Goal: Information Seeking & Learning: Learn about a topic

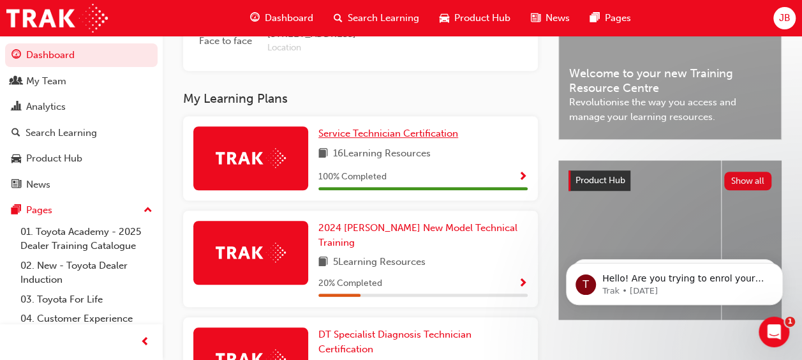
scroll to position [383, 0]
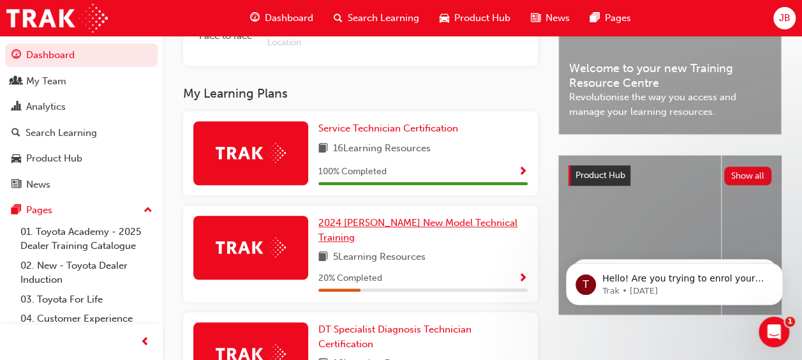
click at [368, 226] on span "2024 [PERSON_NAME] New Model Technical Training" at bounding box center [417, 230] width 199 height 26
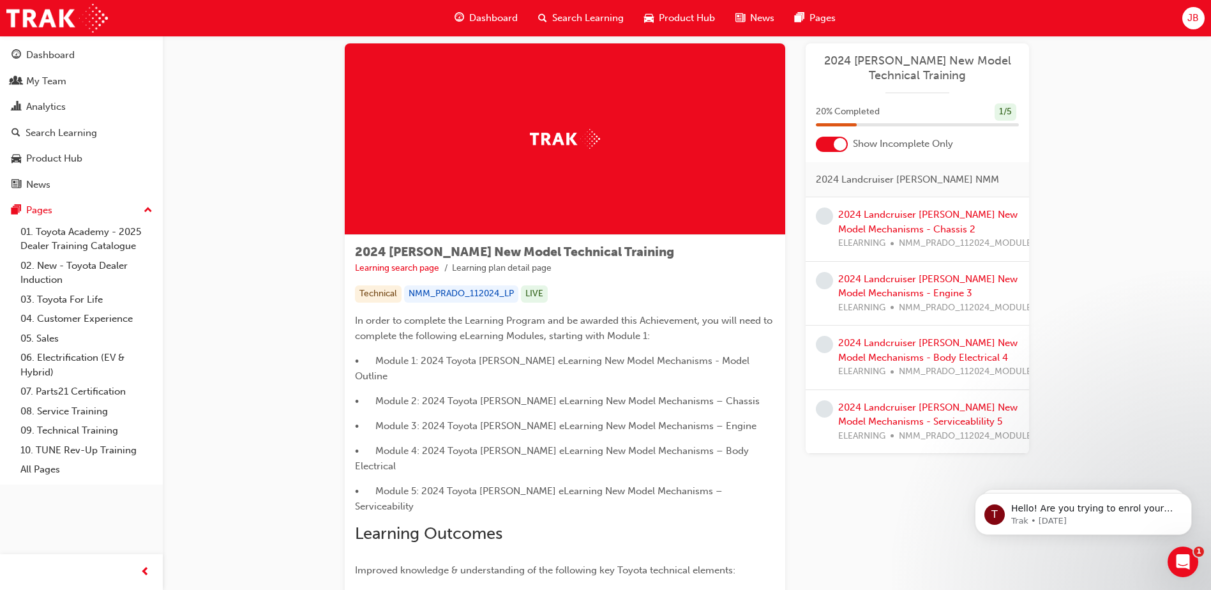
scroll to position [11, 0]
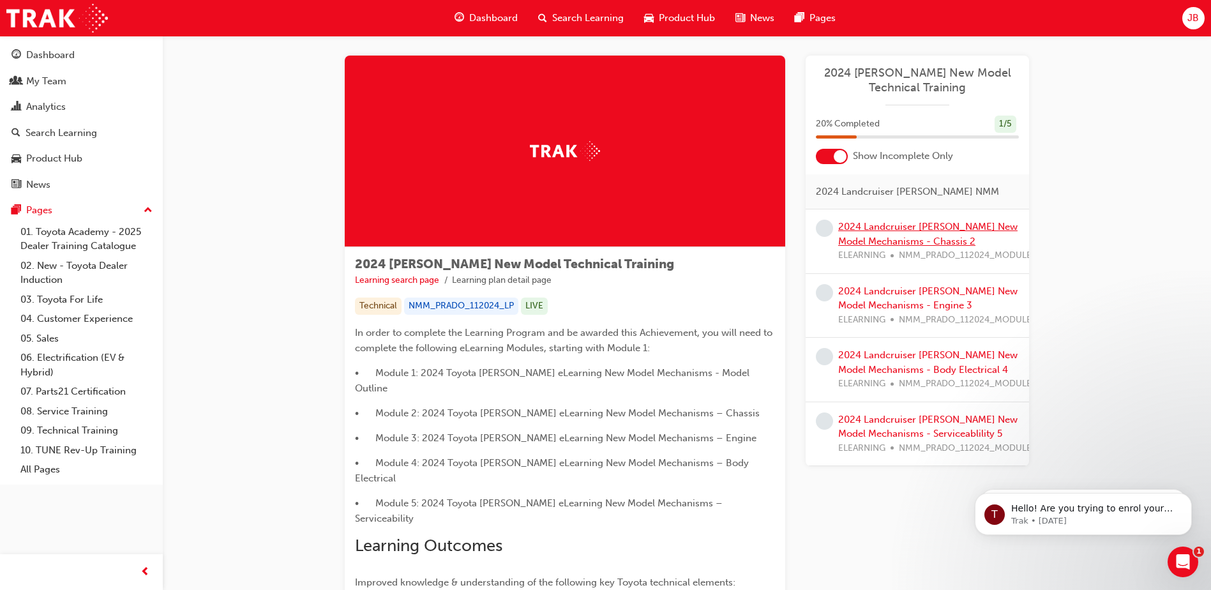
click at [811, 225] on link "2024 Landcruiser [PERSON_NAME] New Model Mechanisms - Chassis 2" at bounding box center [927, 234] width 179 height 26
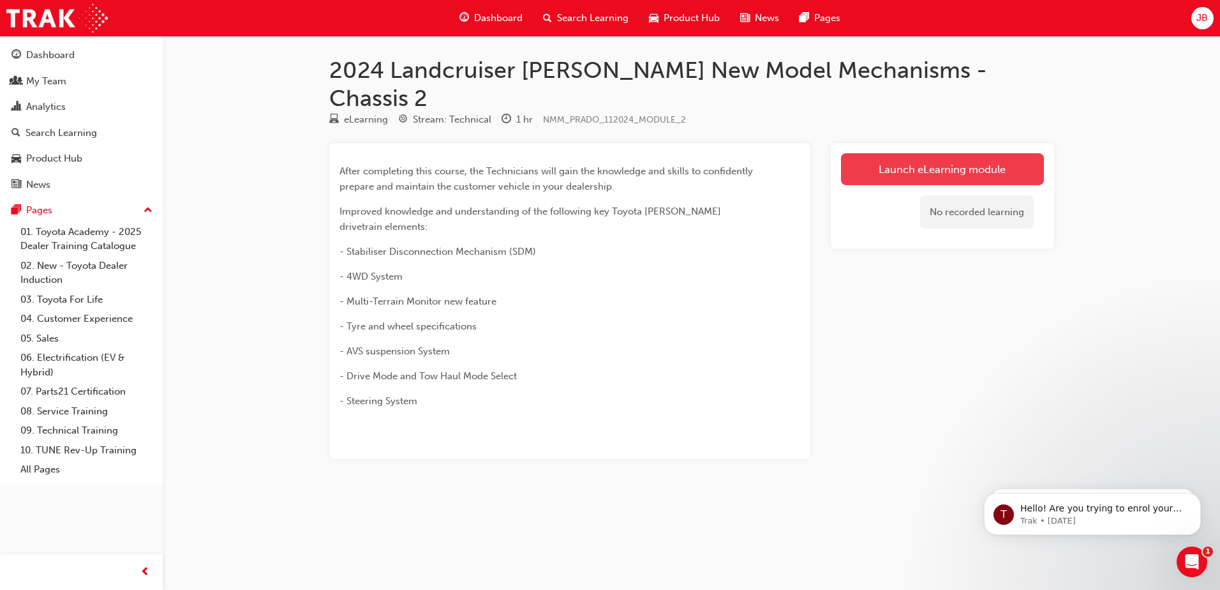
click at [811, 153] on link "Launch eLearning module" at bounding box center [942, 169] width 203 height 32
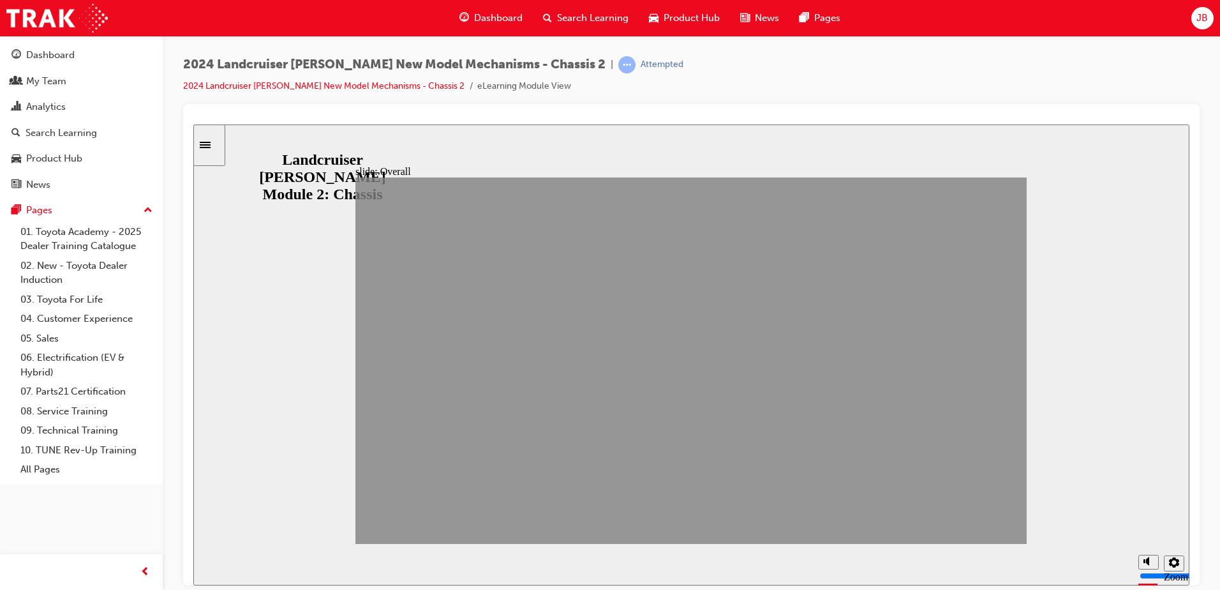
drag, startPoint x: 856, startPoint y: 520, endPoint x: 961, endPoint y: 518, distance: 104.7
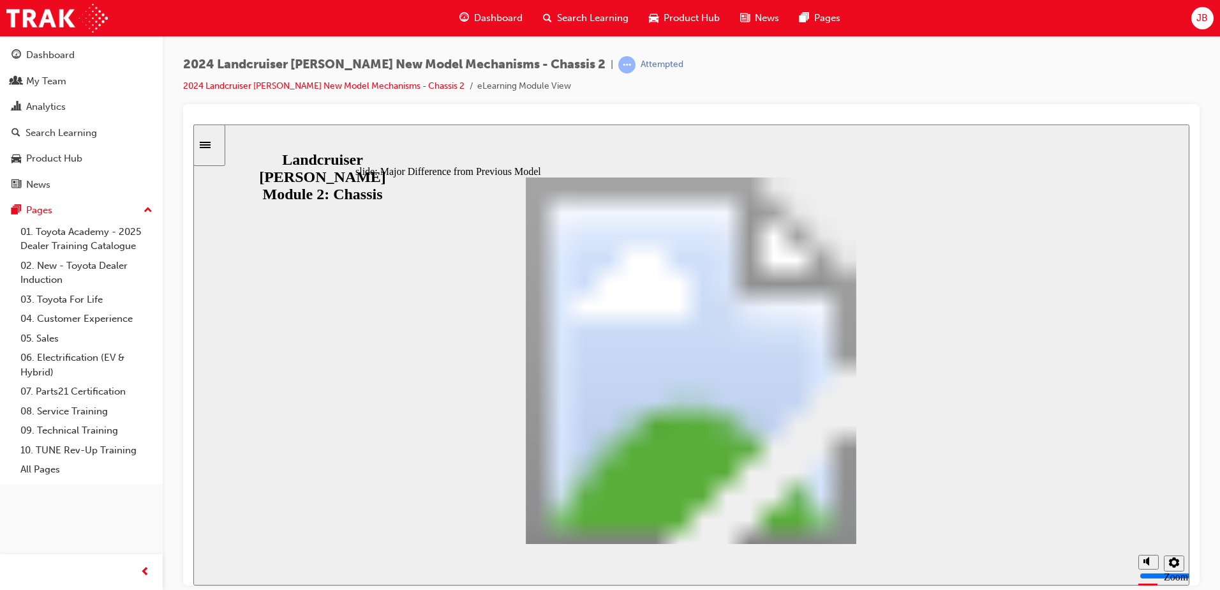
scroll to position [442, 0]
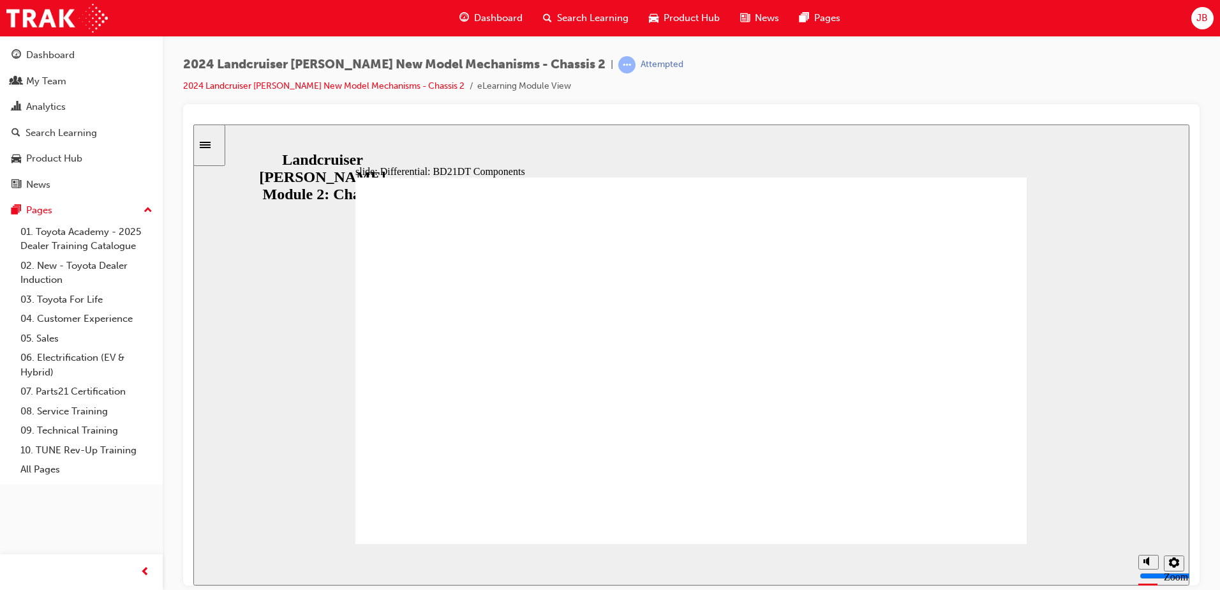
drag, startPoint x: 792, startPoint y: 423, endPoint x: 686, endPoint y: 412, distance: 106.5
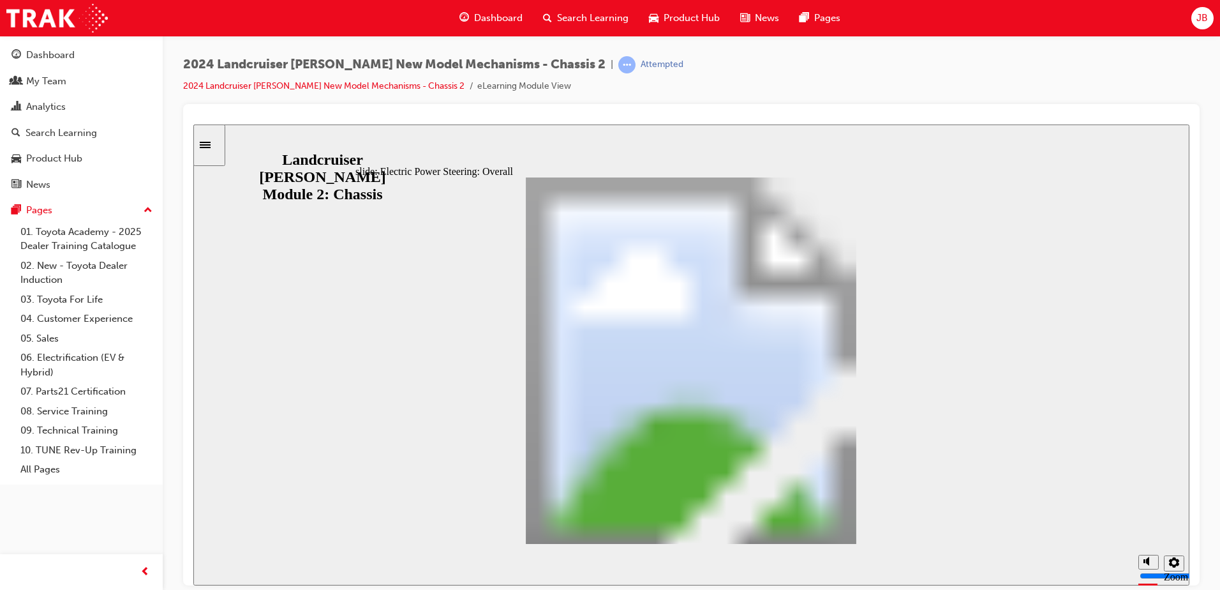
scroll to position [80, 0]
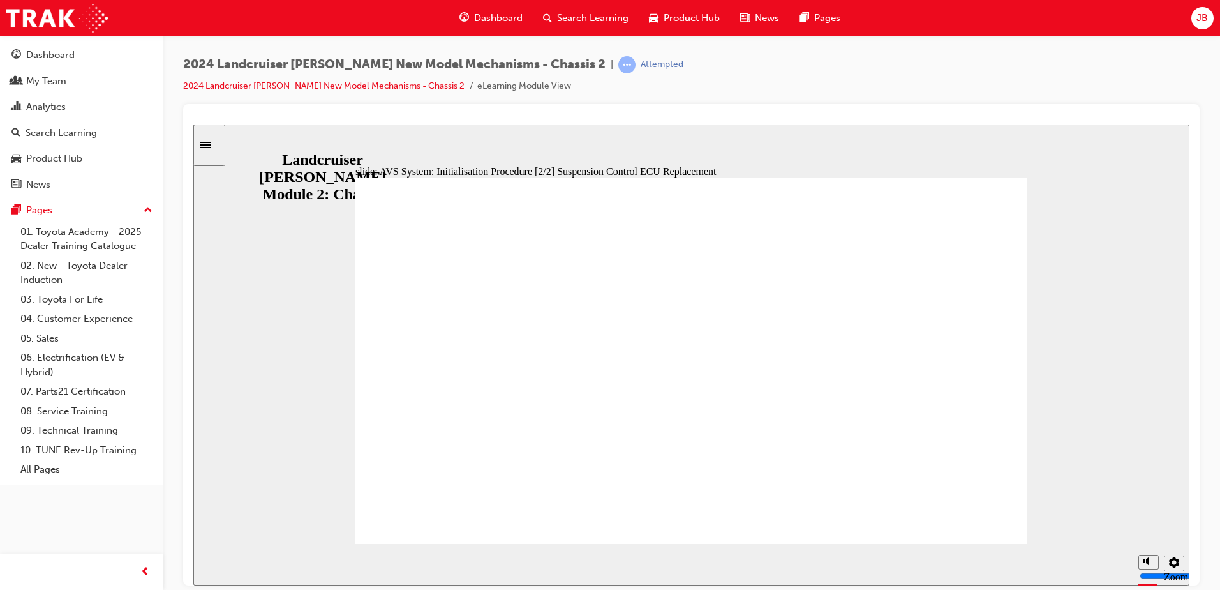
drag, startPoint x: 689, startPoint y: 421, endPoint x: 705, endPoint y: 493, distance: 73.4
radio input "true"
radio input "false"
radio input "true"
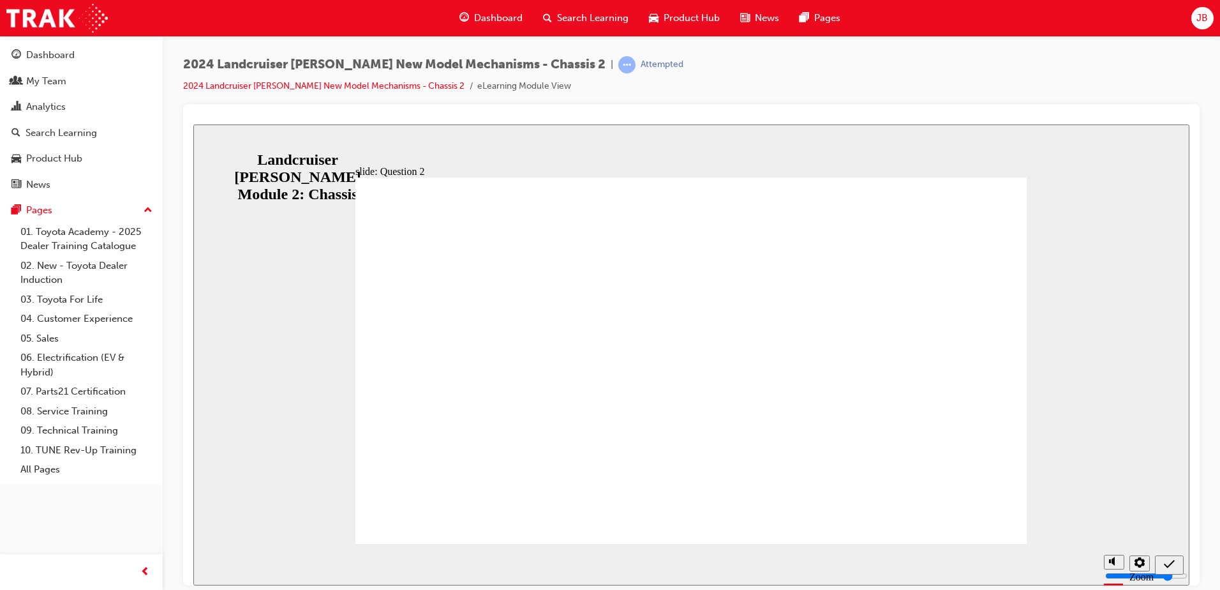
radio input "true"
drag, startPoint x: 560, startPoint y: 348, endPoint x: 940, endPoint y: 496, distance: 407.6
radio input "true"
drag, startPoint x: 597, startPoint y: 385, endPoint x: 978, endPoint y: 496, distance: 397.3
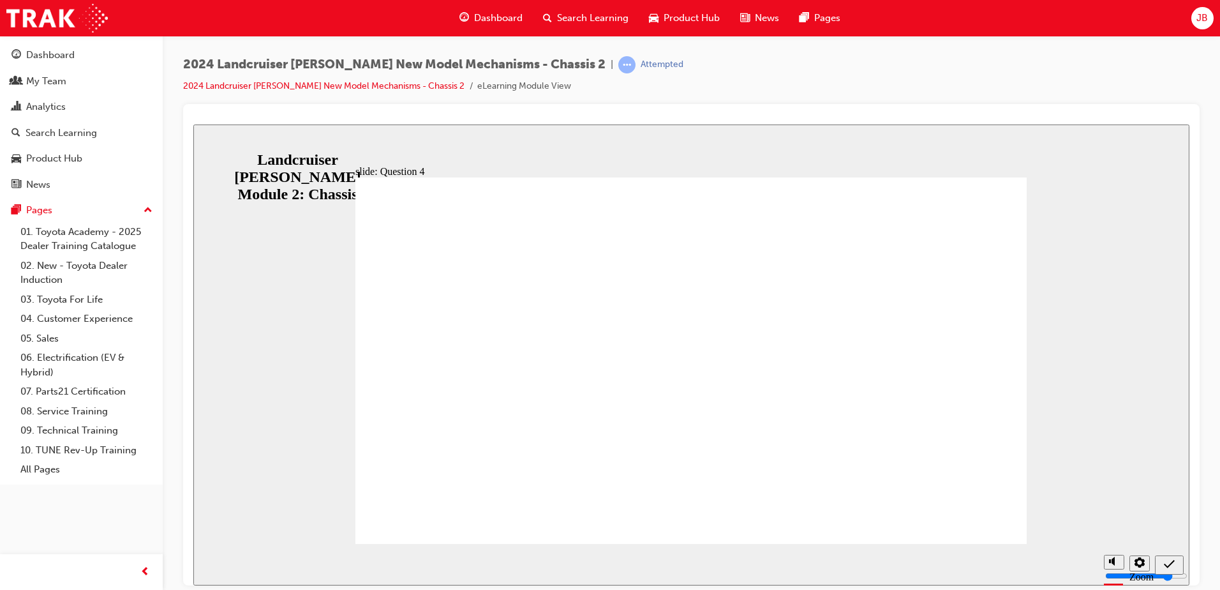
radio input "true"
drag, startPoint x: 731, startPoint y: 418, endPoint x: 872, endPoint y: 459, distance: 146.8
radio input "false"
radio input "true"
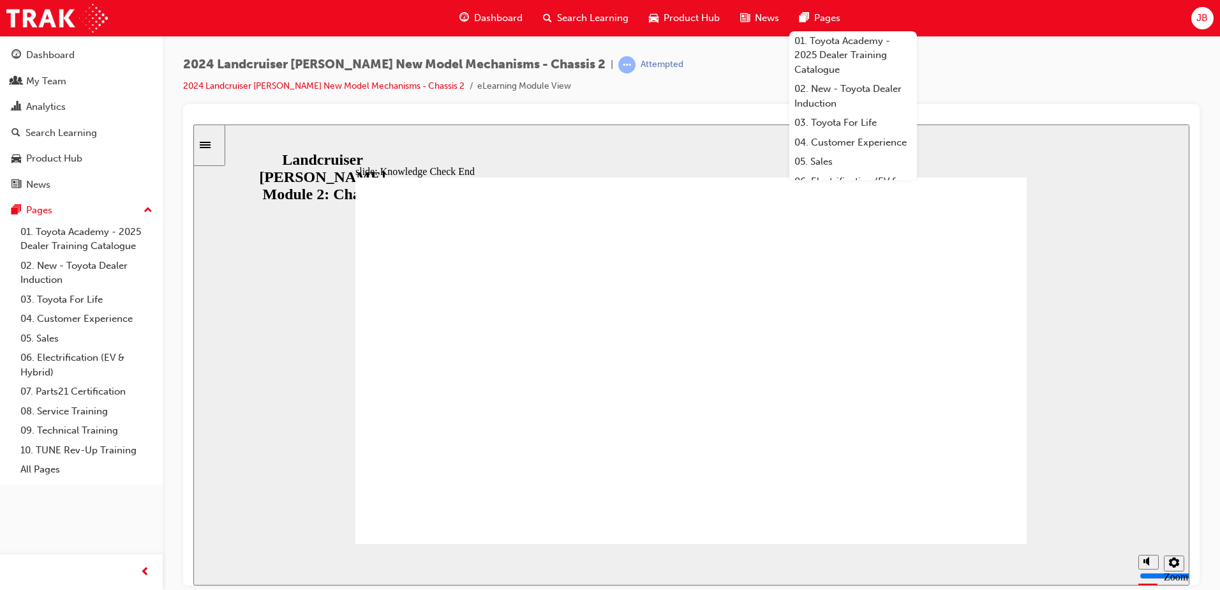
drag, startPoint x: 846, startPoint y: 206, endPoint x: 848, endPoint y: 188, distance: 18.1
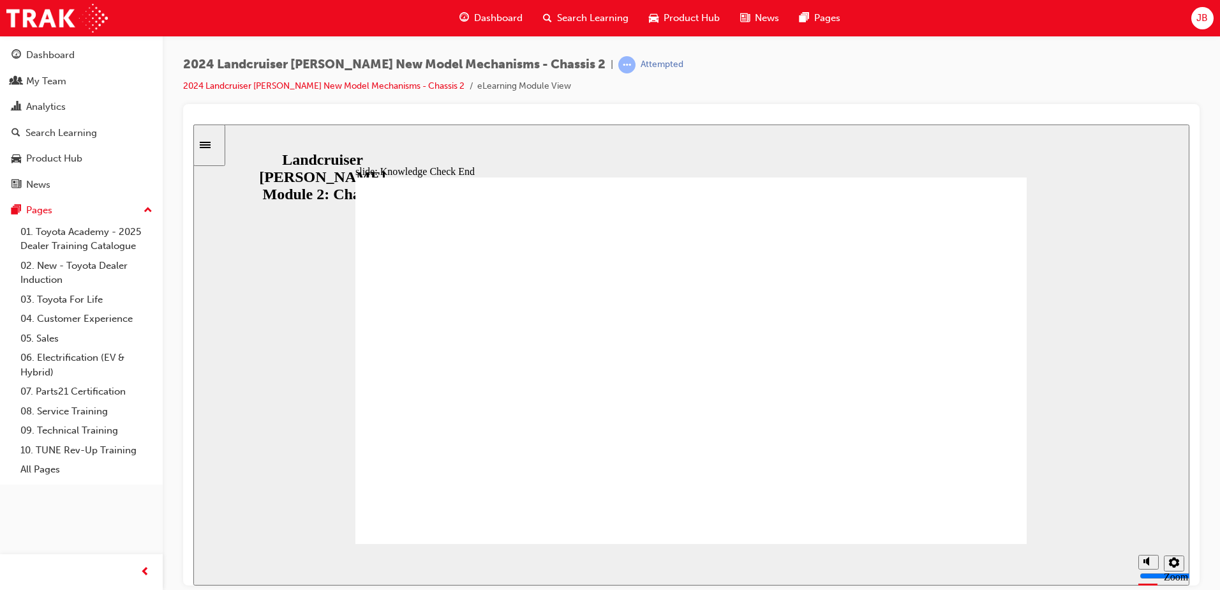
click at [219, 146] on icon "Sidebar Toggle" at bounding box center [209, 144] width 19 height 8
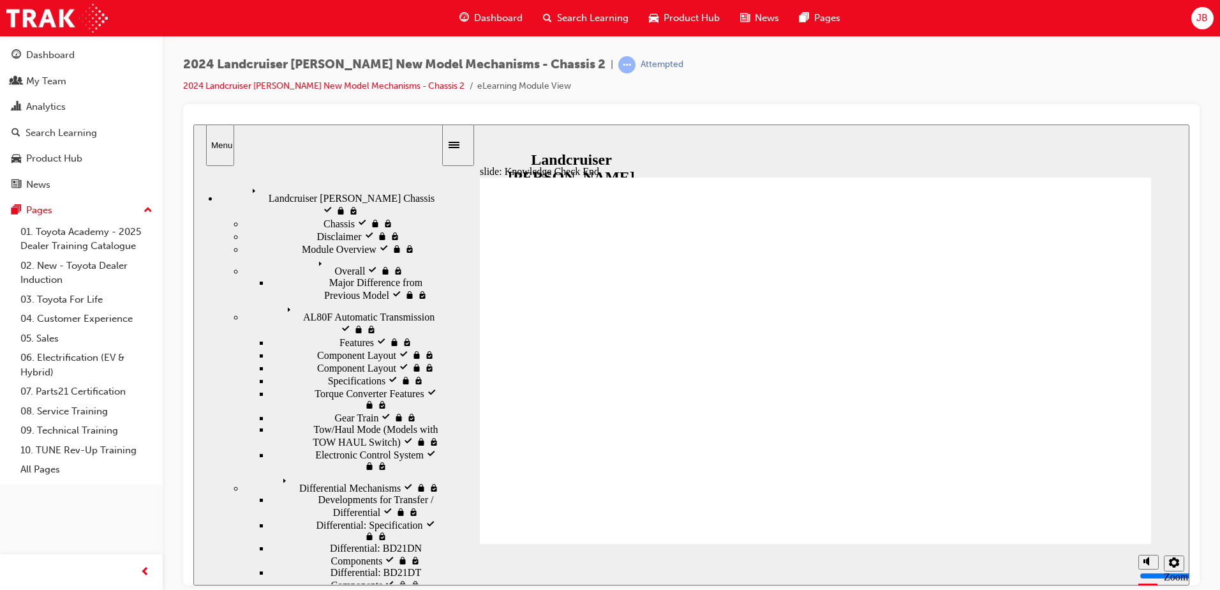
click at [308, 191] on span "Landcruiser Prado Chassis visited" at bounding box center [328, 187] width 162 height 11
drag, startPoint x: 266, startPoint y: 184, endPoint x: 241, endPoint y: 196, distance: 27.7
click at [264, 185] on span "Landcruiser [PERSON_NAME] Chassis" at bounding box center [330, 187] width 166 height 11
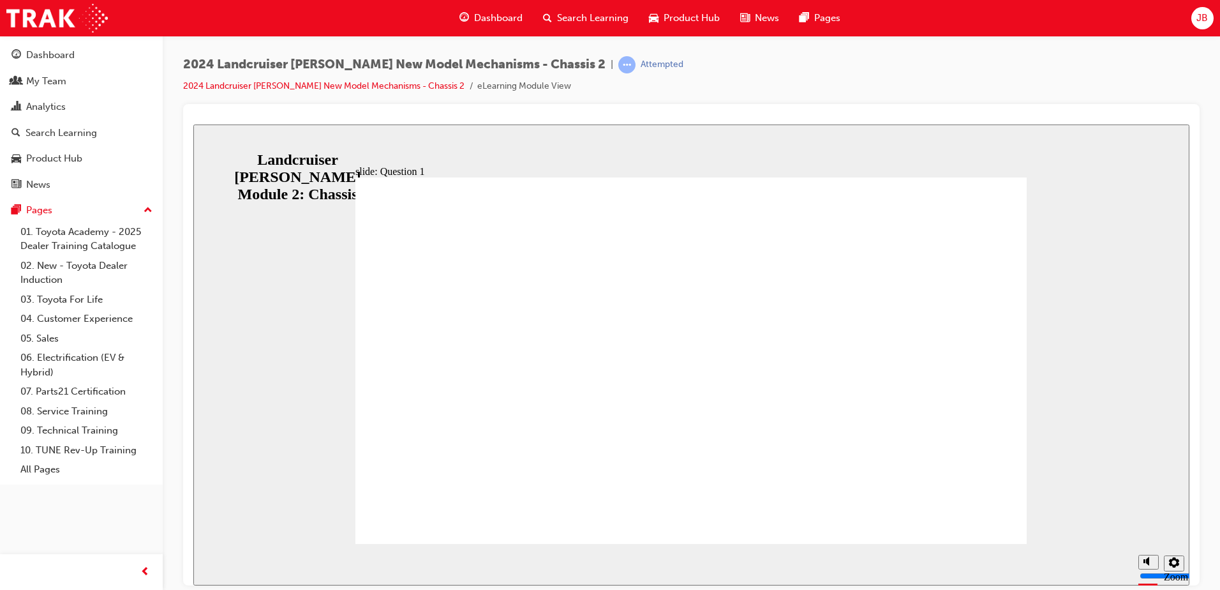
radio input "true"
radio input "false"
radio input "true"
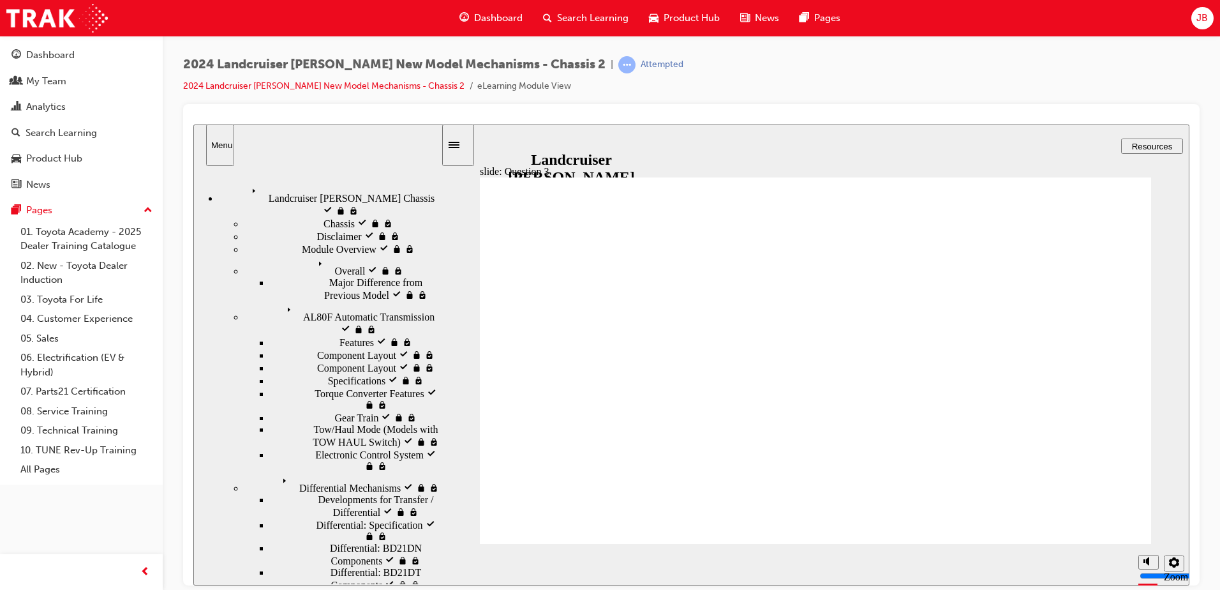
radio input "true"
drag, startPoint x: 703, startPoint y: 374, endPoint x: 1068, endPoint y: 480, distance: 380.7
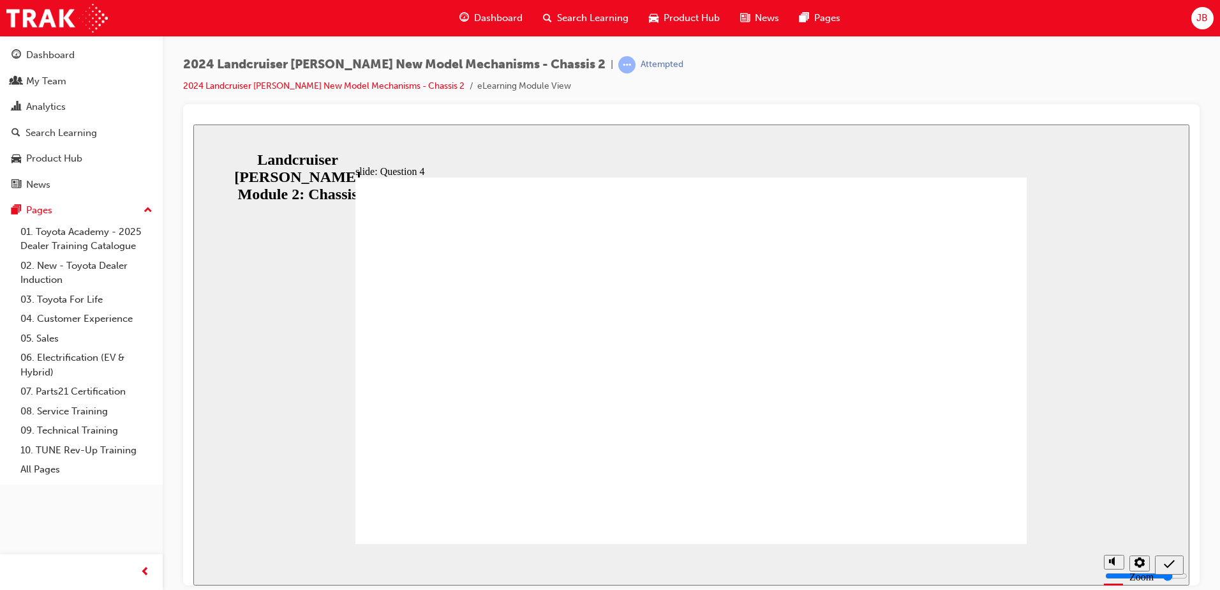
radio input "true"
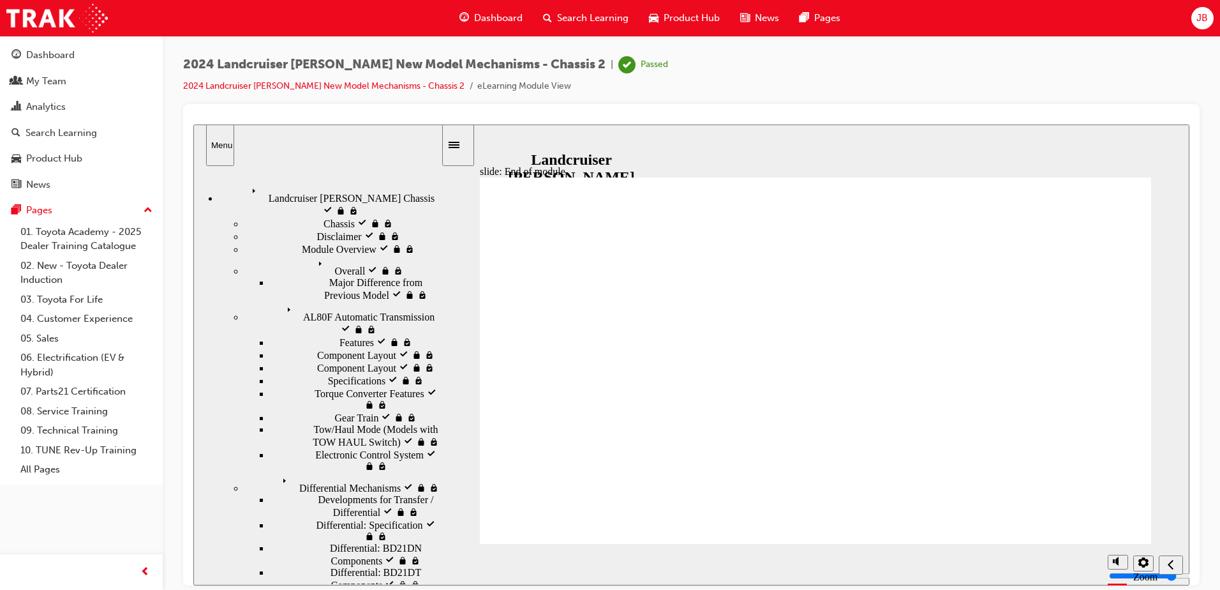
click at [345, 324] on nav "Landcruiser Prado Chassis visited Landcruiser Prado Chassis Chassis visited Cha…" at bounding box center [317, 378] width 248 height 412
